Goal: Task Accomplishment & Management: Manage account settings

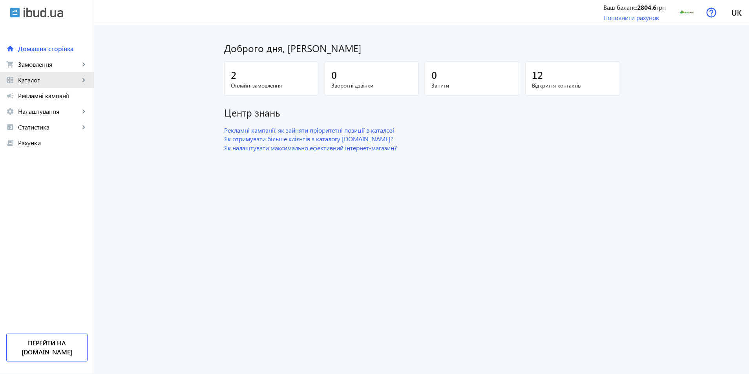
click at [33, 82] on span "Каталог" at bounding box center [49, 80] width 62 height 8
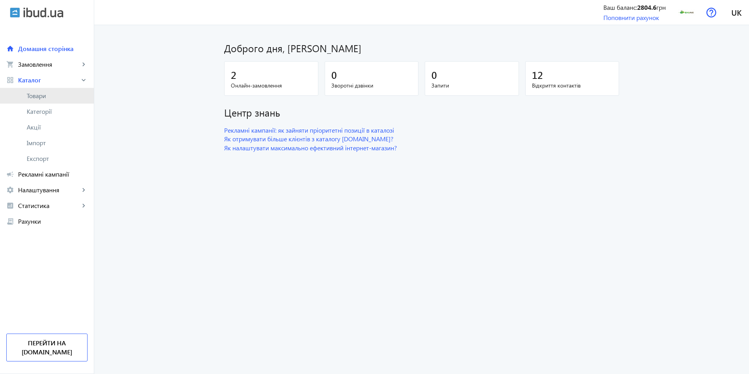
click at [34, 97] on span "Товари" at bounding box center [57, 96] width 61 height 8
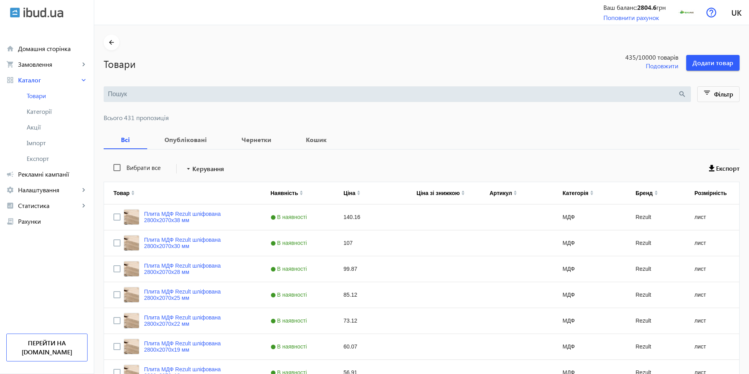
click at [124, 97] on input "search" at bounding box center [393, 94] width 570 height 9
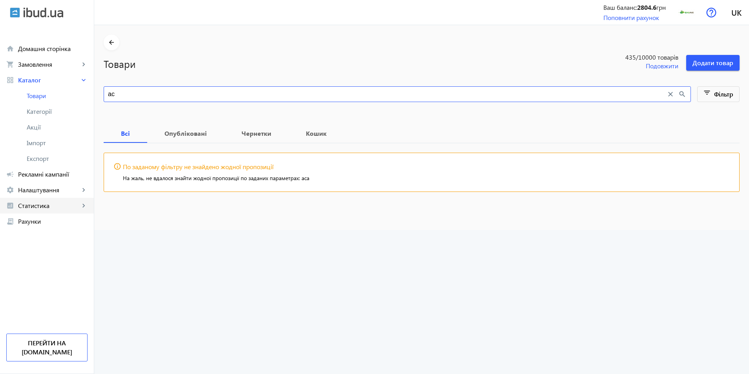
type input "a"
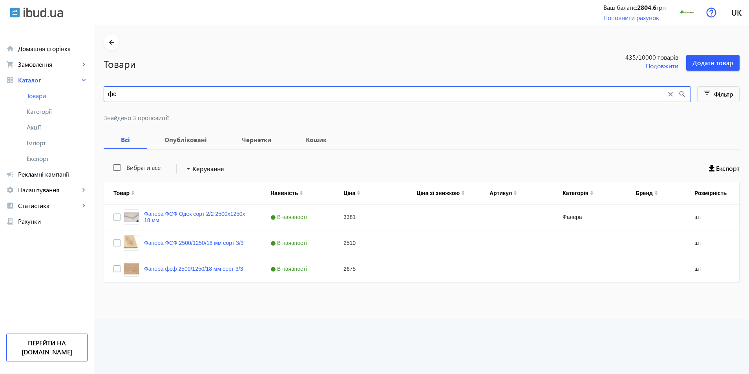
type input "ф"
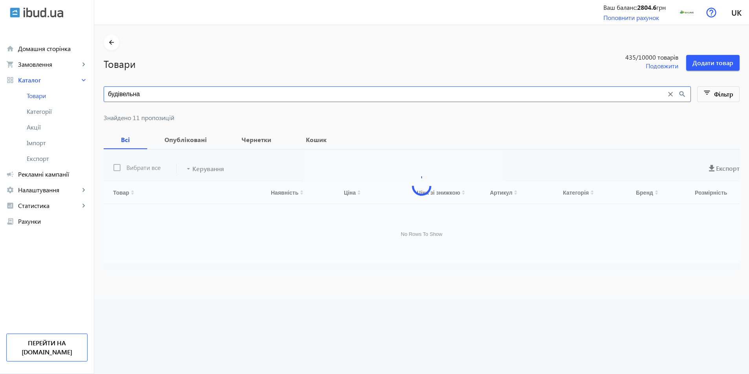
type input "будівельна"
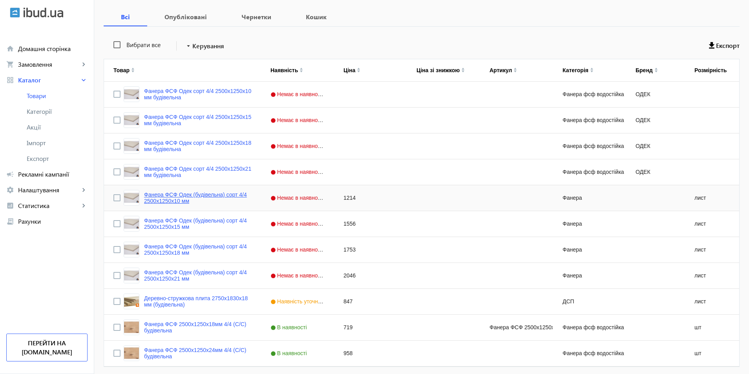
scroll to position [152, 0]
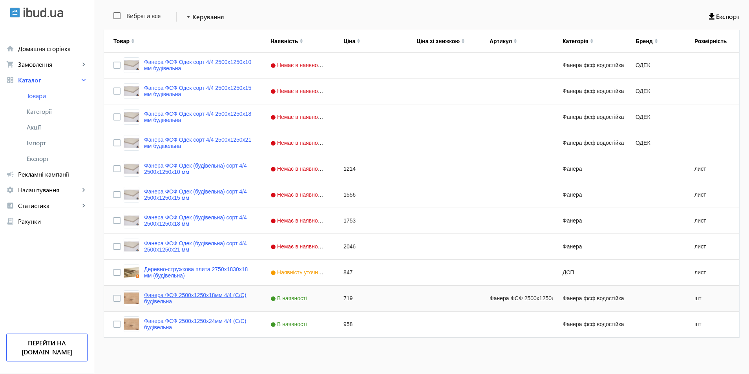
click at [184, 296] on link "Фанера ФСФ 2500x1250x18мм 4/4 (C/C) будівельна" at bounding box center [198, 298] width 108 height 13
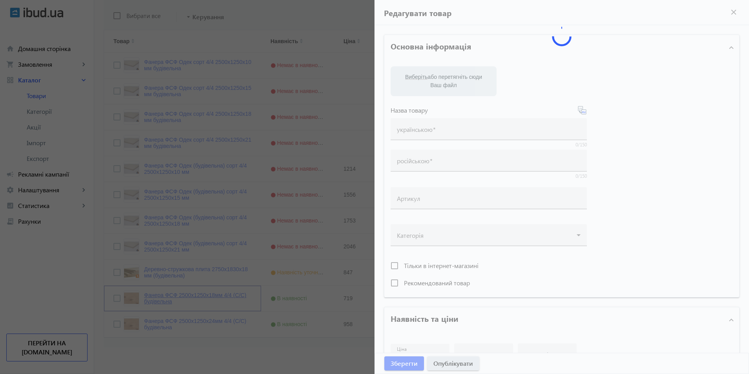
type input "Фанера ФСФ 2500x1250x18мм 4/4 (C/C) будівельна"
type input "Фанера ФСФ 2500x1250x18мм 4/4 (C/C) будівельн"
type input "719"
type input "1"
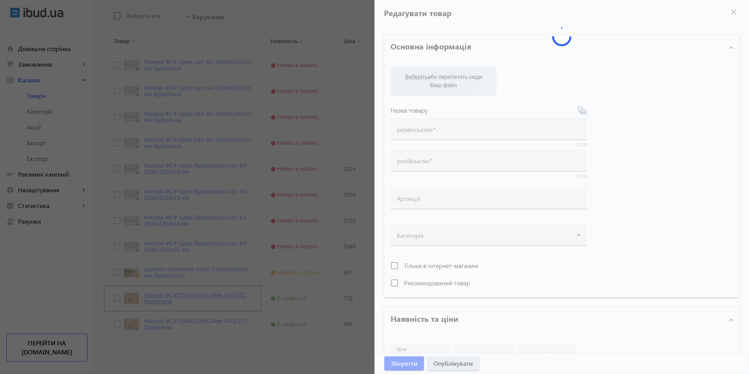
type input "99"
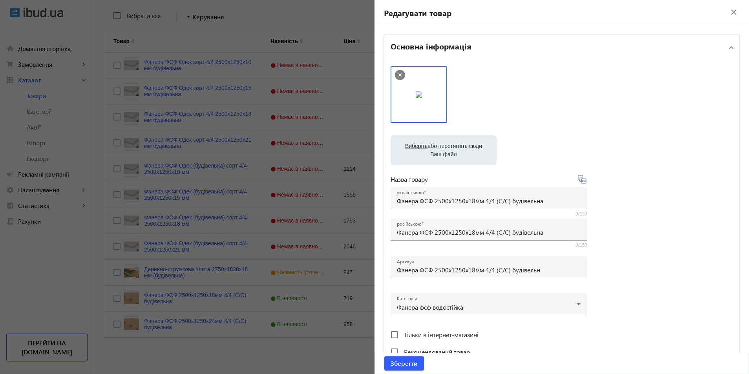
click at [115, 298] on div at bounding box center [374, 187] width 749 height 374
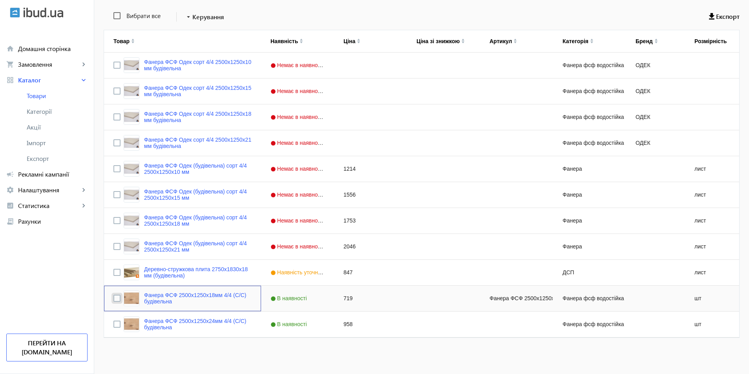
click at [113, 298] on input "Press Space to toggle row selection (unchecked)" at bounding box center [116, 298] width 7 height 7
checkbox input "true"
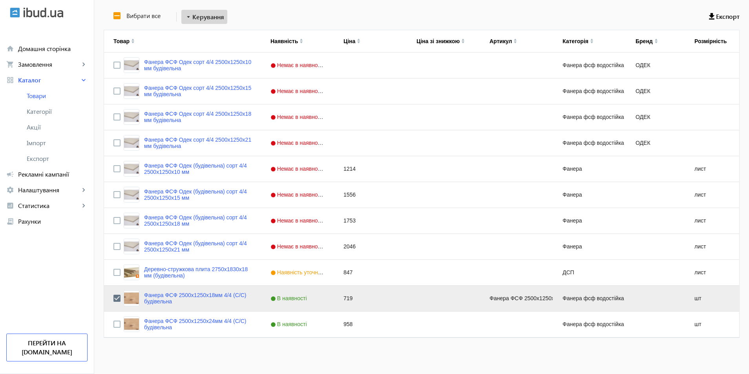
click at [199, 16] on span "Керування" at bounding box center [208, 16] width 32 height 9
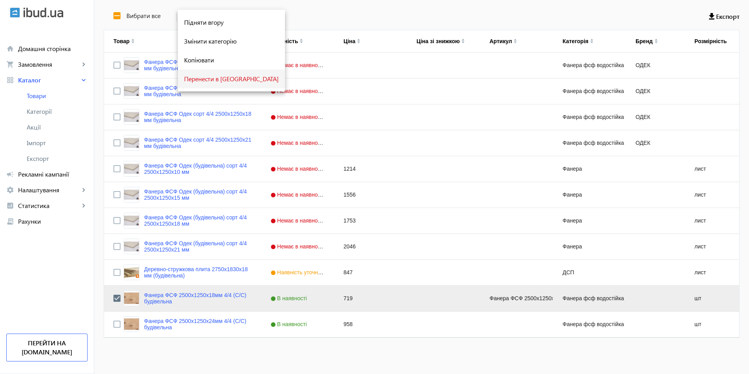
click at [216, 77] on span "Перенести в [GEOGRAPHIC_DATA]" at bounding box center [231, 79] width 95 height 6
